Goal: Information Seeking & Learning: Find specific fact

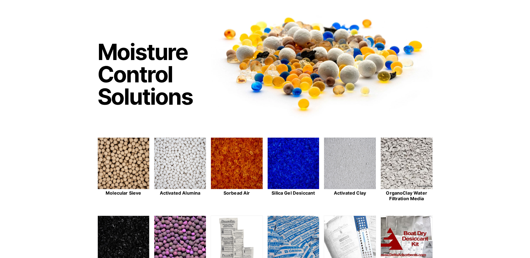
scroll to position [84, 0]
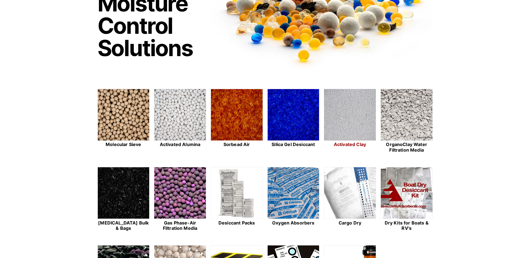
click at [339, 125] on img at bounding box center [350, 115] width 52 height 52
click at [122, 122] on img at bounding box center [124, 115] width 52 height 52
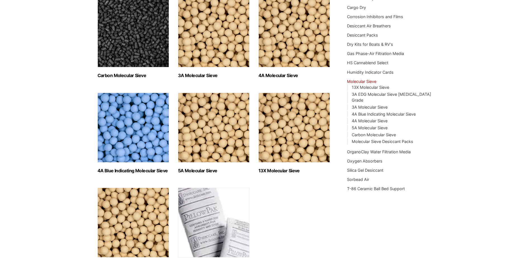
scroll to position [140, 0]
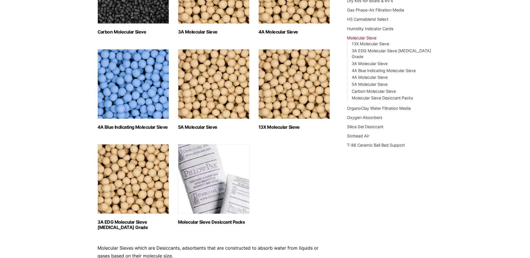
click at [217, 180] on img "Visit product category Molecular Sieve Desiccant Packs" at bounding box center [214, 179] width 72 height 70
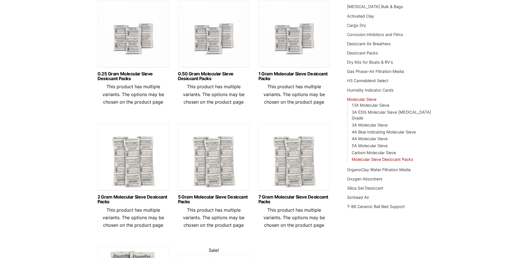
scroll to position [28, 0]
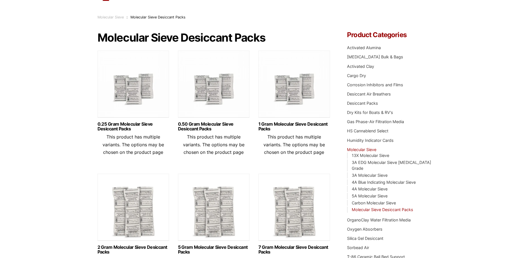
click at [133, 89] on img at bounding box center [134, 86] width 72 height 70
click at [205, 101] on img at bounding box center [214, 86] width 72 height 70
click at [299, 91] on img at bounding box center [294, 86] width 72 height 70
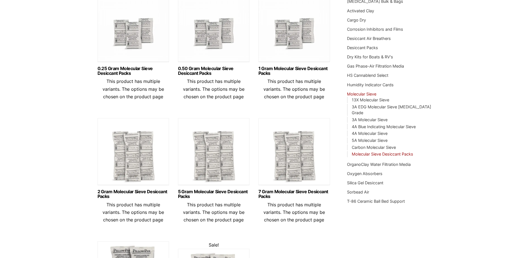
scroll to position [84, 0]
click at [138, 159] on img at bounding box center [134, 153] width 72 height 70
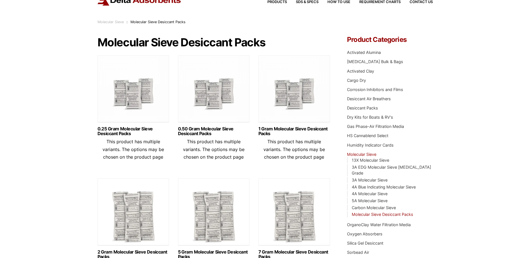
scroll to position [0, 0]
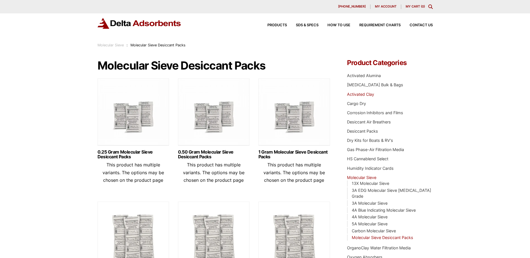
click at [362, 94] on link "Activated Clay" at bounding box center [360, 94] width 27 height 5
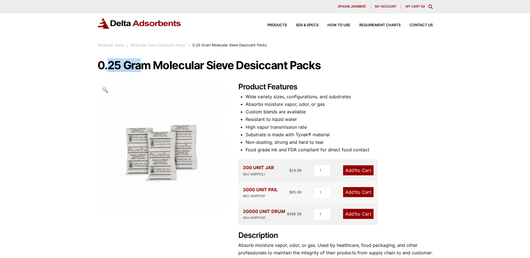
drag, startPoint x: 108, startPoint y: 67, endPoint x: 138, endPoint y: 67, distance: 29.9
click at [138, 67] on h1 "0.25 Gram Molecular Sieve Desiccant Packs" at bounding box center [265, 66] width 335 height 12
click at [240, 70] on h1 "0.25 Gram Molecular Sieve Desiccant Packs" at bounding box center [265, 66] width 335 height 12
drag, startPoint x: 107, startPoint y: 66, endPoint x: 120, endPoint y: 66, distance: 12.6
click at [120, 66] on h1 "0.25 Gram Molecular Sieve Desiccant Packs" at bounding box center [265, 66] width 335 height 12
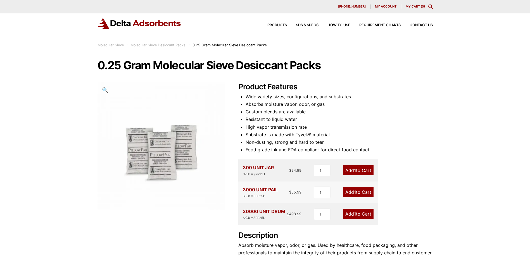
click at [370, 80] on div "0.25 Gram Molecular Sieve Desiccant Packs 🔍 Product Features Wide variety sizes…" at bounding box center [265, 171] width 335 height 222
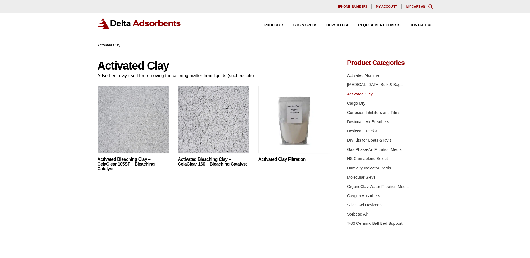
click at [286, 120] on img at bounding box center [294, 121] width 72 height 70
click at [359, 104] on link "Cargo Dry" at bounding box center [356, 103] width 18 height 4
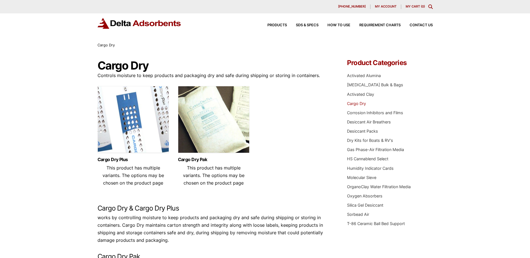
click at [196, 119] on img at bounding box center [214, 121] width 72 height 70
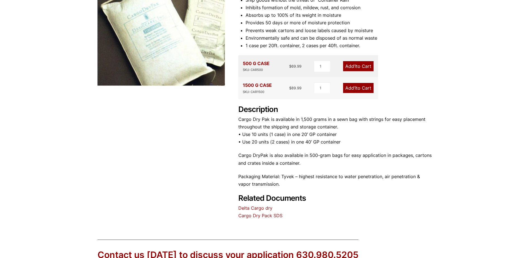
scroll to position [53, 0]
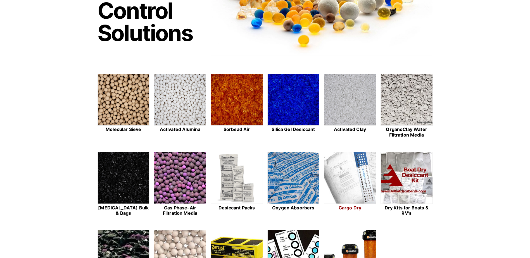
scroll to position [112, 0]
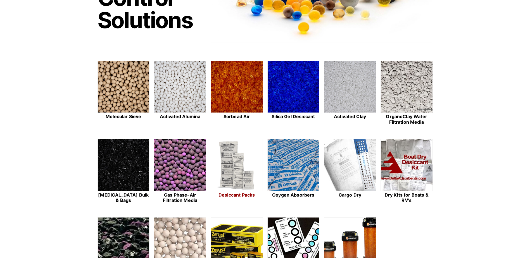
click at [235, 172] on img at bounding box center [237, 165] width 52 height 52
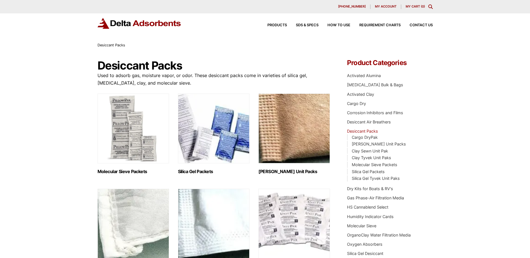
click at [112, 110] on img "Visit product category Molecular Sieve Packets" at bounding box center [134, 129] width 72 height 70
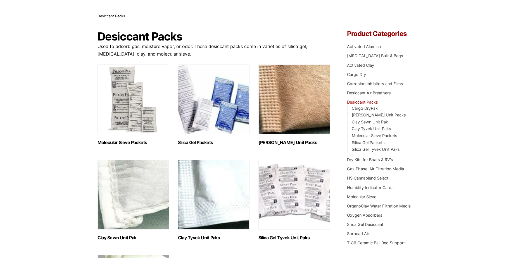
scroll to position [28, 0]
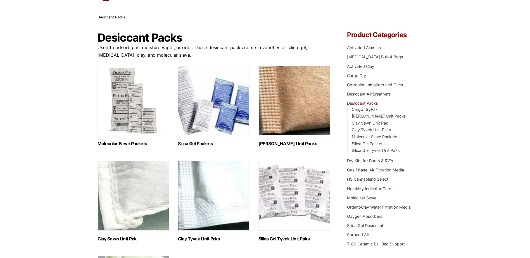
click at [279, 112] on img "Visit product category Clay Kraft Unit Packs" at bounding box center [294, 101] width 72 height 70
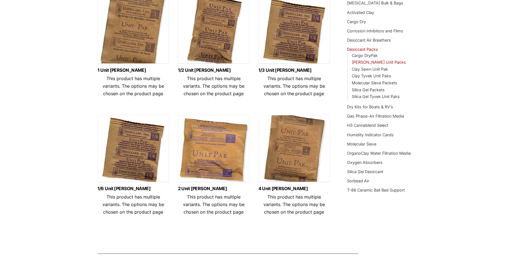
scroll to position [84, 0]
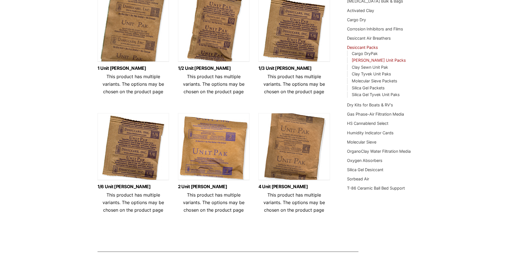
click at [291, 142] on img at bounding box center [294, 148] width 72 height 70
click at [231, 155] on img at bounding box center [214, 148] width 72 height 70
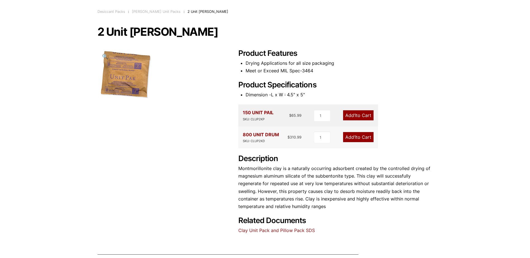
scroll to position [56, 0]
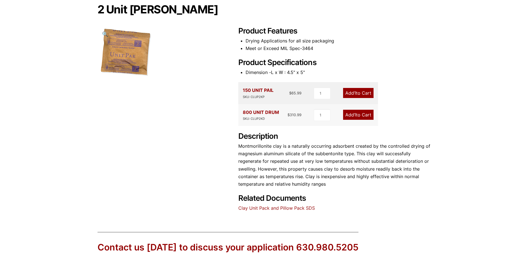
click at [263, 207] on link "Clay Unit Pack and Pillow Pack SDS" at bounding box center [276, 208] width 77 height 6
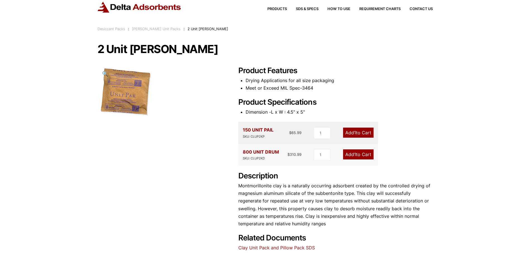
scroll to position [0, 0]
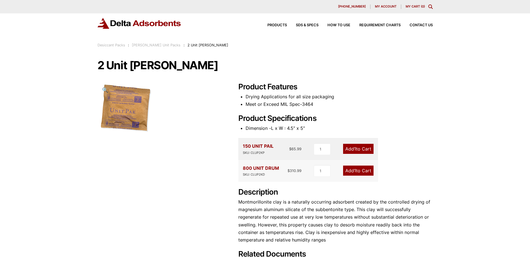
click at [107, 89] on span "🔍" at bounding box center [105, 90] width 6 height 6
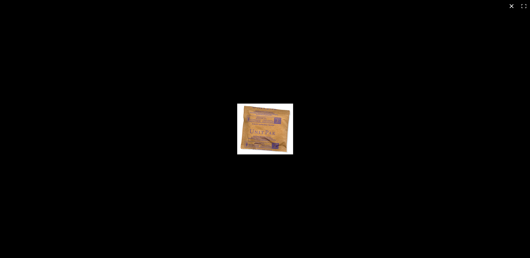
click at [417, 157] on div "Full screen image" at bounding box center [265, 129] width 530 height 258
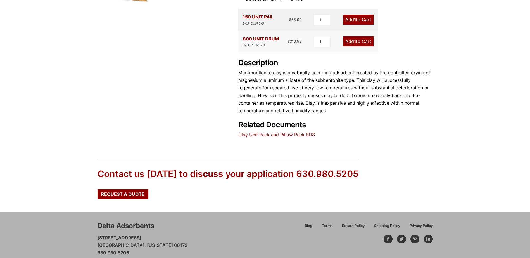
scroll to position [145, 0]
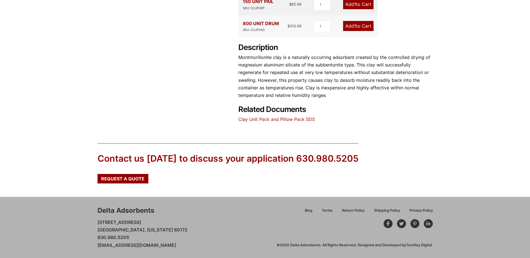
click at [287, 121] on link "Clay Unit Pack and Pillow Pack SDS" at bounding box center [276, 120] width 77 height 6
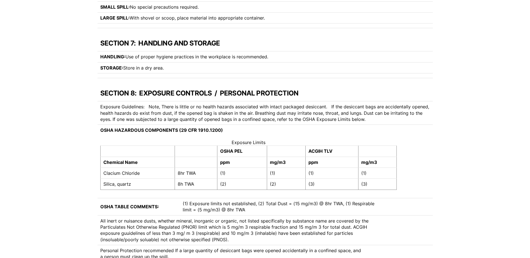
scroll to position [671, 0]
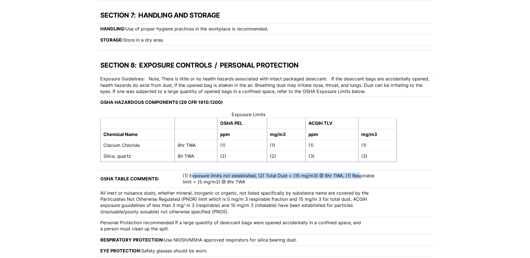
drag, startPoint x: 234, startPoint y: 175, endPoint x: 240, endPoint y: 186, distance: 12.3
click at [240, 186] on td "(1) Exposure limits not established, (2) Total Dust = (15 mg/m3) @ 8hr TWA, (1)…" at bounding box center [283, 178] width 206 height 17
drag, startPoint x: 240, startPoint y: 186, endPoint x: 162, endPoint y: 198, distance: 79.1
click at [162, 198] on td "All inert or nuisance dusts, whether mineral, inorganic or organic, not listed …" at bounding box center [265, 202] width 335 height 30
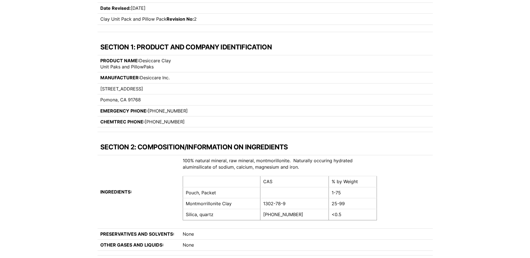
scroll to position [0, 0]
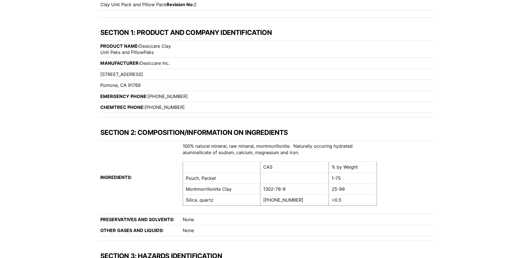
scroll to position [140, 0]
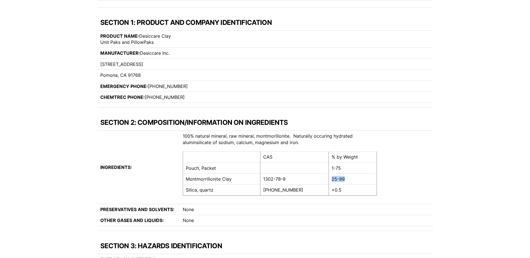
drag, startPoint x: 357, startPoint y: 181, endPoint x: 321, endPoint y: 180, distance: 35.8
click at [321, 180] on tr "Montmorrillonite Clay 1302-78-9 25-99" at bounding box center [280, 178] width 194 height 11
drag, startPoint x: 321, startPoint y: 180, endPoint x: 273, endPoint y: 210, distance: 56.8
click at [275, 210] on td "None" at bounding box center [280, 209] width 200 height 11
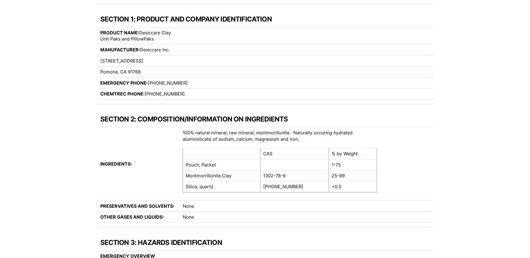
scroll to position [0, 0]
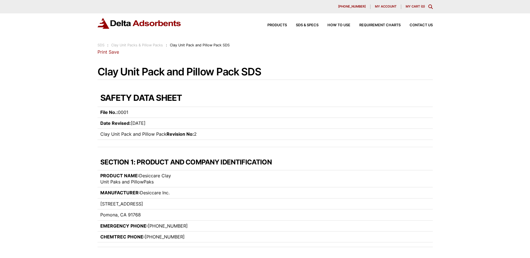
click at [109, 53] on link "Save" at bounding box center [114, 52] width 10 height 6
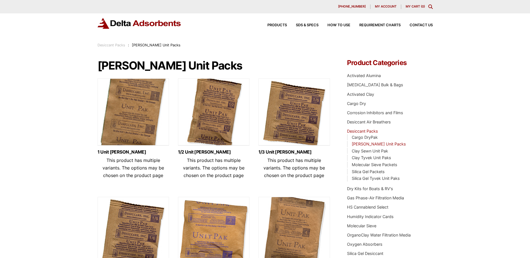
click at [138, 127] on img at bounding box center [134, 114] width 72 height 70
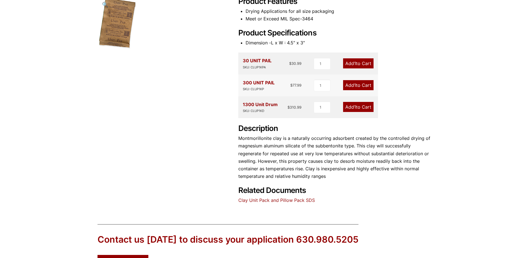
scroll to position [112, 0]
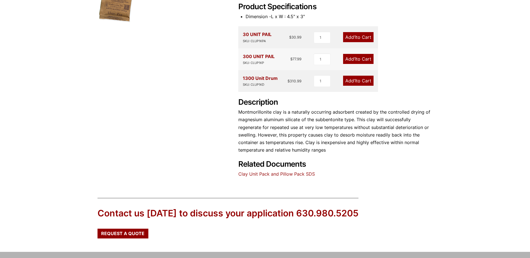
click at [241, 173] on link "Clay Unit Pack and Pillow Pack SDS" at bounding box center [276, 174] width 77 height 6
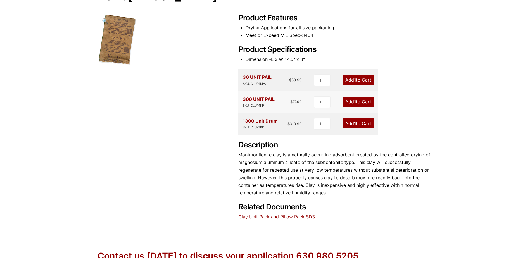
scroll to position [28, 0]
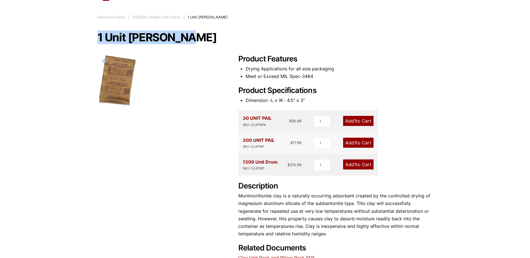
drag, startPoint x: 99, startPoint y: 36, endPoint x: 183, endPoint y: 37, distance: 83.5
click at [183, 37] on h1 "1 Unit [PERSON_NAME]" at bounding box center [265, 38] width 335 height 12
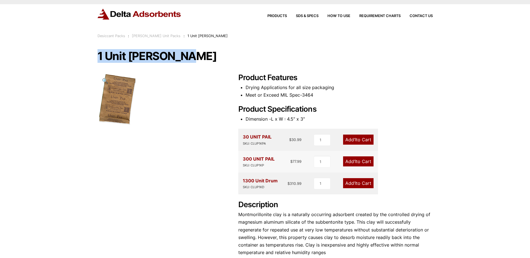
scroll to position [0, 0]
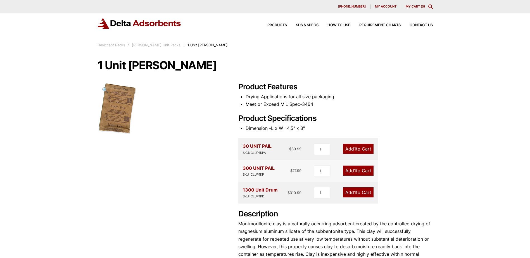
click at [381, 101] on li "Meet or Exceed MIL Spec-3464" at bounding box center [339, 105] width 187 height 8
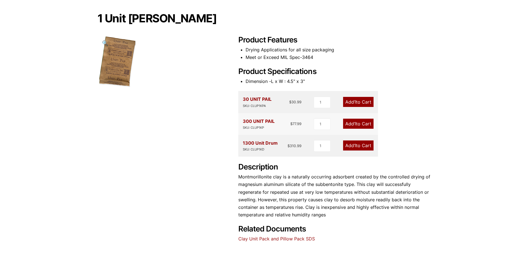
scroll to position [56, 0]
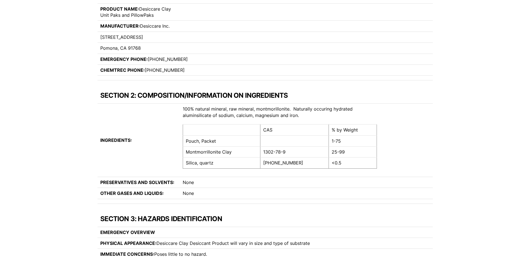
scroll to position [168, 0]
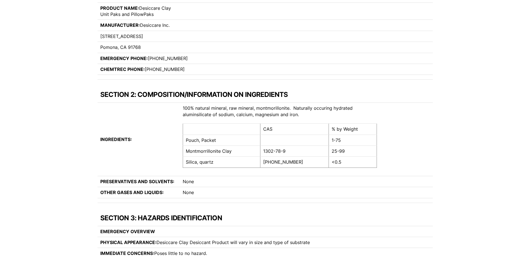
click at [362, 138] on td "1-75" at bounding box center [353, 140] width 48 height 11
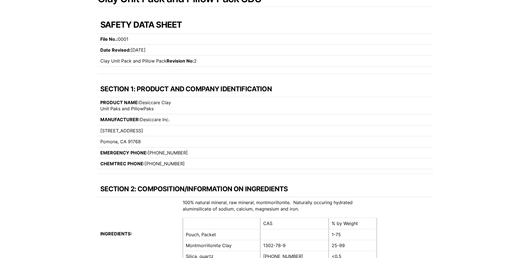
scroll to position [0, 0]
